Goal: Task Accomplishment & Management: Manage account settings

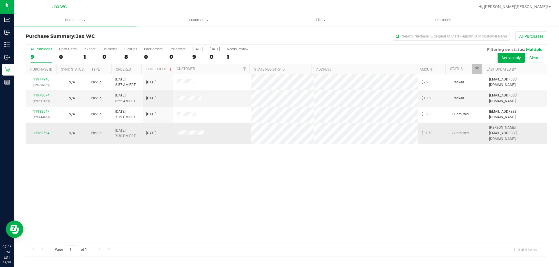
click at [45, 131] on link "11982594" at bounding box center [41, 133] width 16 height 4
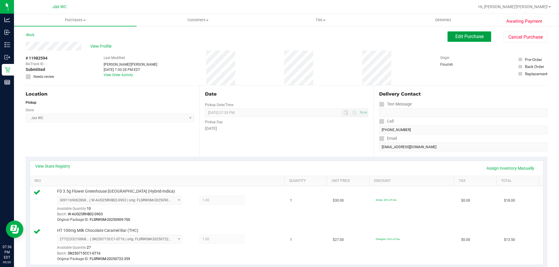
click at [457, 36] on span "Edit Purchase" at bounding box center [469, 37] width 28 height 6
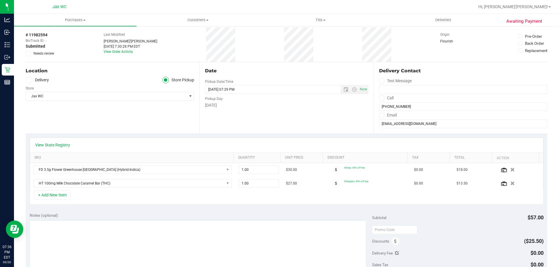
scroll to position [58, 0]
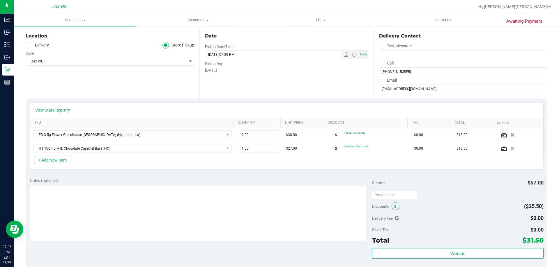
click at [394, 207] on icon at bounding box center [395, 207] width 2 height 4
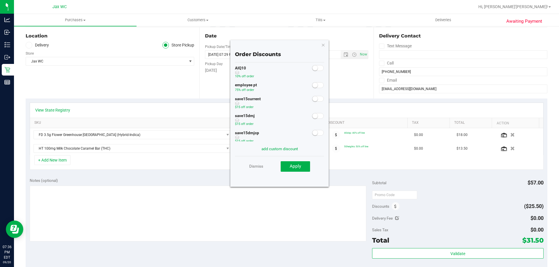
scroll to position [29, 0]
click at [315, 76] on span at bounding box center [318, 76] width 12 height 6
click at [298, 166] on span "Apply" at bounding box center [295, 166] width 11 height 5
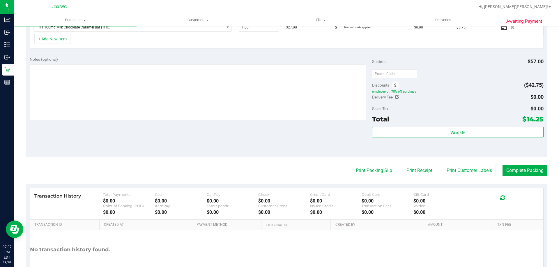
scroll to position [217, 0]
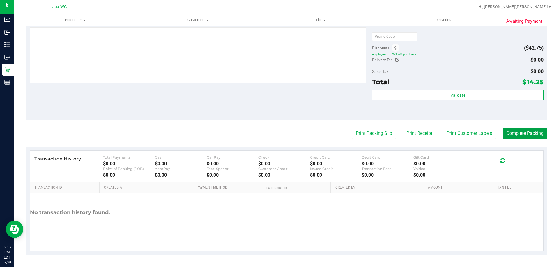
click at [513, 133] on button "Complete Packing" at bounding box center [524, 133] width 45 height 11
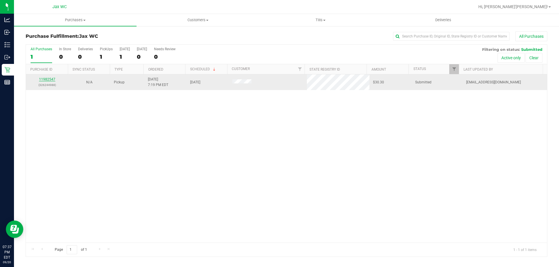
click at [48, 80] on link "11982547" at bounding box center [47, 79] width 16 height 4
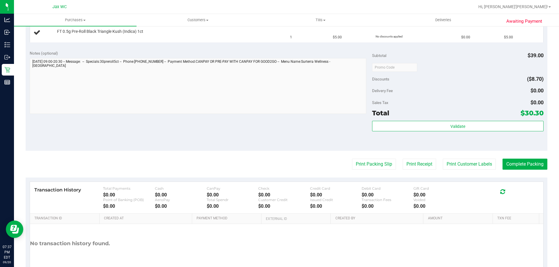
scroll to position [204, 0]
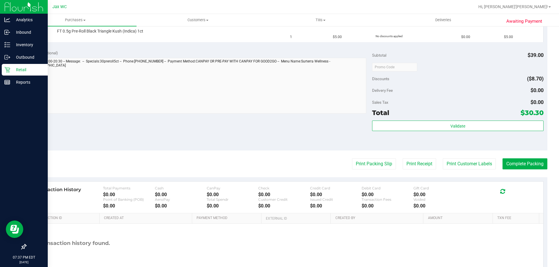
click at [16, 73] on div "Retail" at bounding box center [25, 70] width 46 height 12
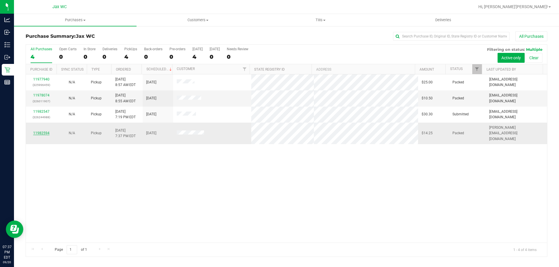
click at [45, 131] on link "11982594" at bounding box center [41, 133] width 16 height 4
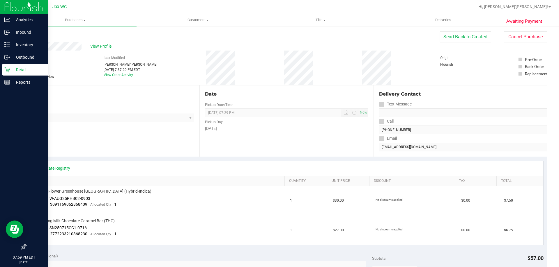
click at [10, 65] on div "Retail" at bounding box center [25, 70] width 46 height 12
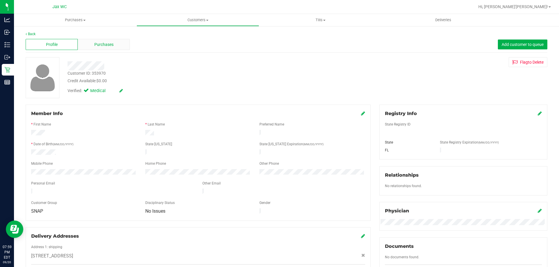
click at [114, 41] on div "Purchases" at bounding box center [104, 44] width 52 height 11
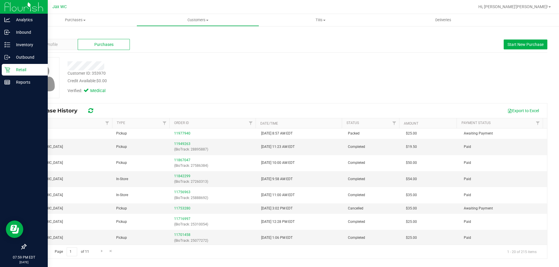
click at [7, 72] on icon at bounding box center [7, 70] width 6 height 6
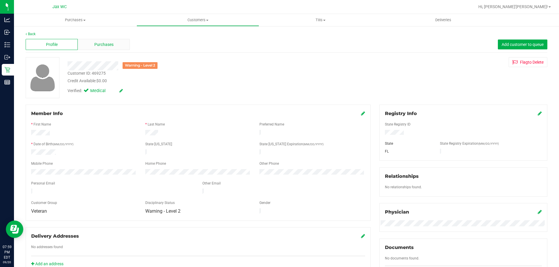
click at [100, 48] on div "Purchases" at bounding box center [104, 44] width 52 height 11
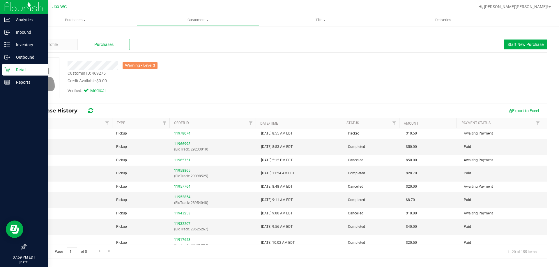
click at [3, 68] on div "Retail" at bounding box center [25, 70] width 46 height 12
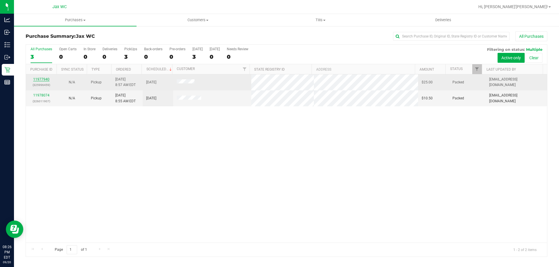
click at [38, 78] on link "11977940" at bounding box center [41, 79] width 16 height 4
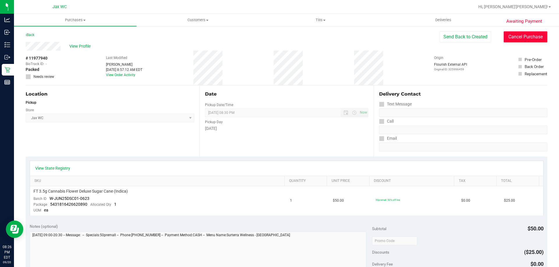
click at [530, 39] on button "Cancel Purchase" at bounding box center [525, 36] width 44 height 11
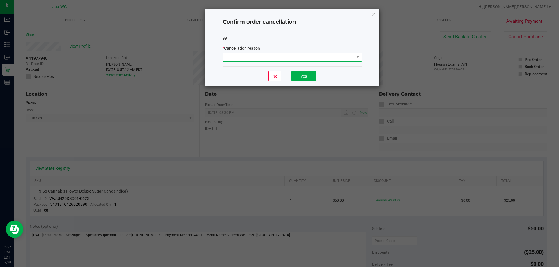
click at [314, 56] on span at bounding box center [288, 57] width 131 height 8
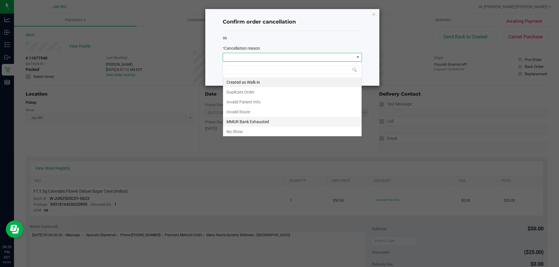
scroll to position [9, 139]
click at [256, 130] on li "No Show" at bounding box center [292, 132] width 139 height 10
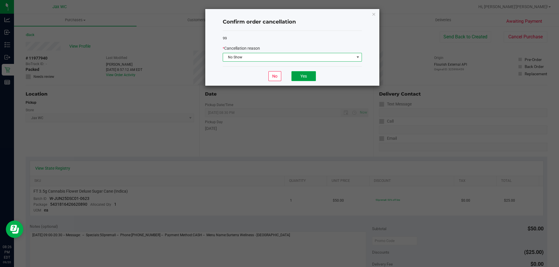
click at [305, 76] on button "Yes" at bounding box center [303, 76] width 24 height 10
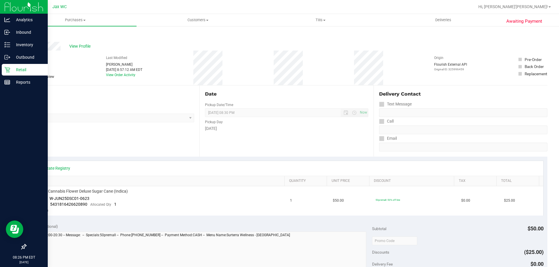
click at [10, 71] on p "Retail" at bounding box center [27, 69] width 35 height 7
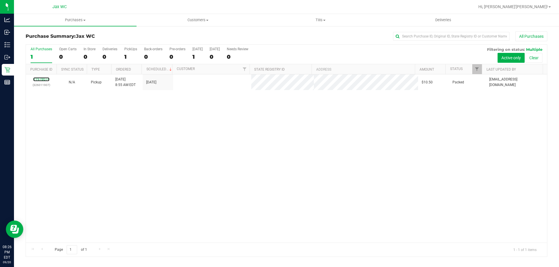
click at [44, 79] on link "11978074" at bounding box center [41, 79] width 16 height 4
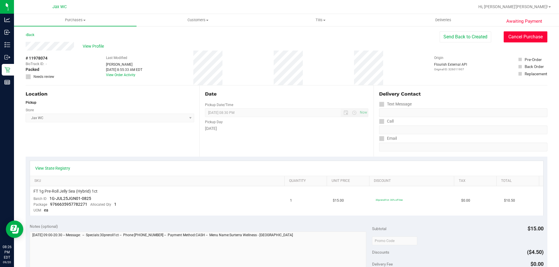
click at [525, 36] on button "Cancel Purchase" at bounding box center [525, 36] width 44 height 11
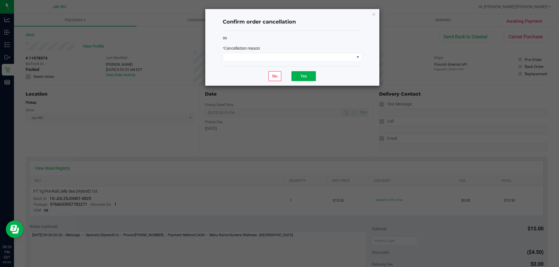
click at [327, 52] on div "* Cancellation reason" at bounding box center [292, 53] width 139 height 16
click at [322, 57] on span at bounding box center [288, 57] width 131 height 8
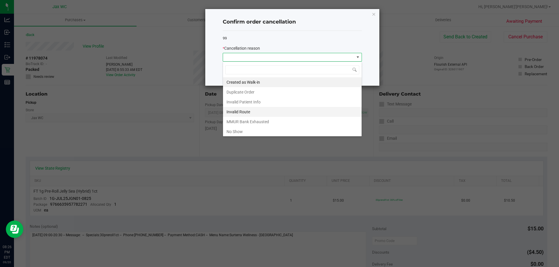
scroll to position [9, 139]
click at [246, 132] on li "No Show" at bounding box center [292, 132] width 139 height 10
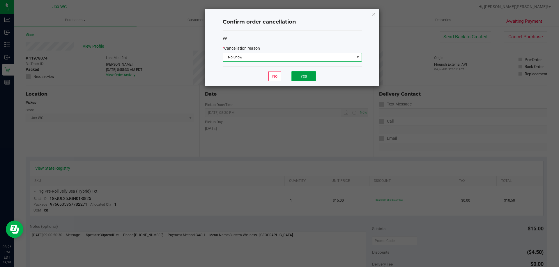
drag, startPoint x: 301, startPoint y: 80, endPoint x: 299, endPoint y: 78, distance: 3.3
click at [299, 78] on button "Yes" at bounding box center [303, 76] width 24 height 10
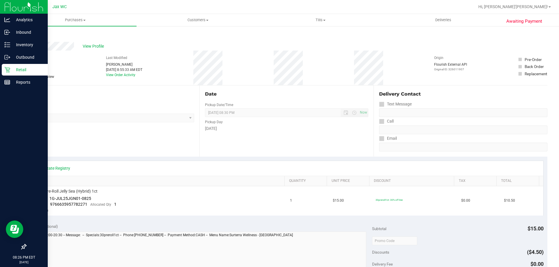
click at [6, 70] on icon at bounding box center [7, 70] width 6 height 6
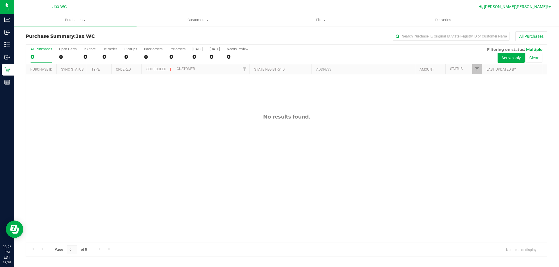
click at [547, 7] on span "Hi, [PERSON_NAME]'[PERSON_NAME]!" at bounding box center [513, 6] width 70 height 5
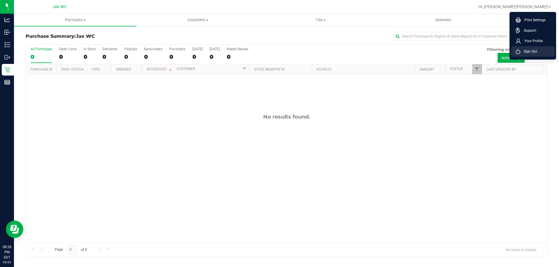
drag, startPoint x: 538, startPoint y: 49, endPoint x: 544, endPoint y: 21, distance: 28.1
click at [538, 49] on li "Sign Out" at bounding box center [533, 51] width 44 height 10
